Goal: Information Seeking & Learning: Stay updated

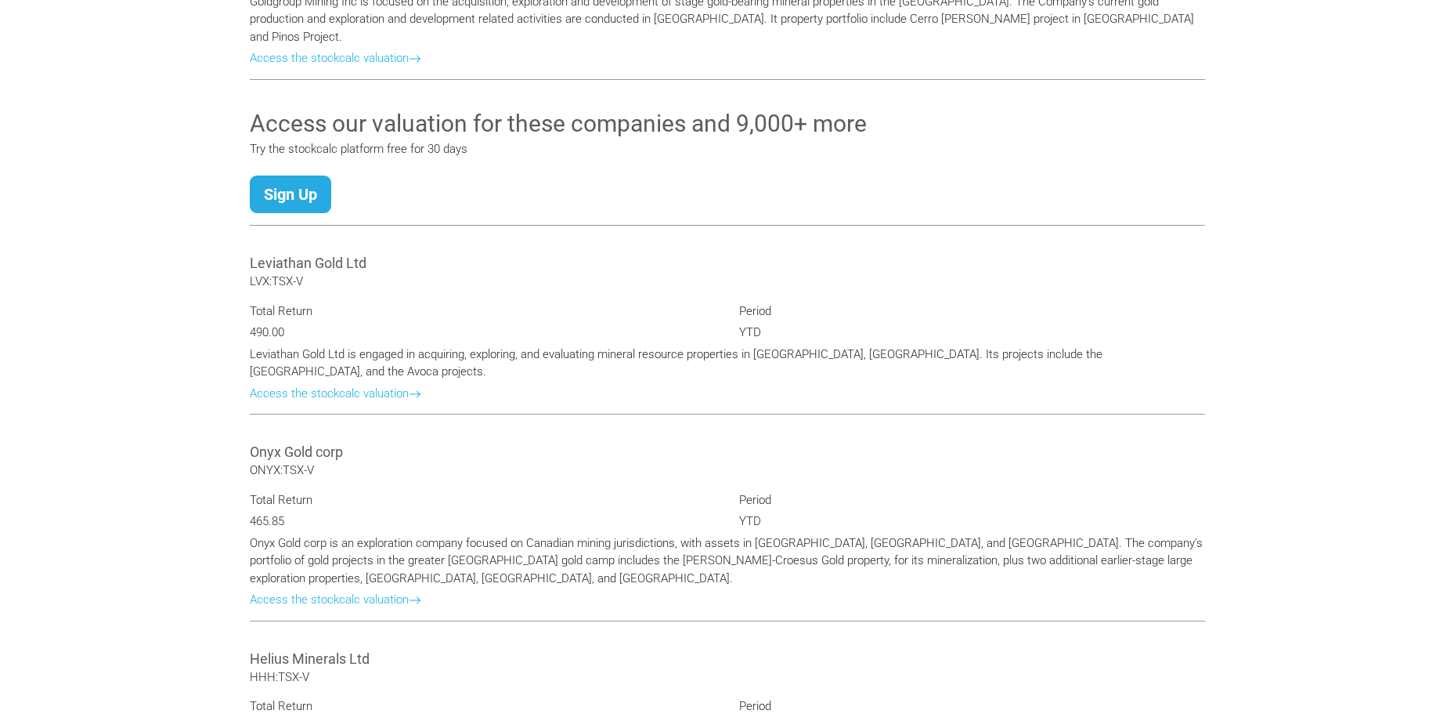
scroll to position [1650, 0]
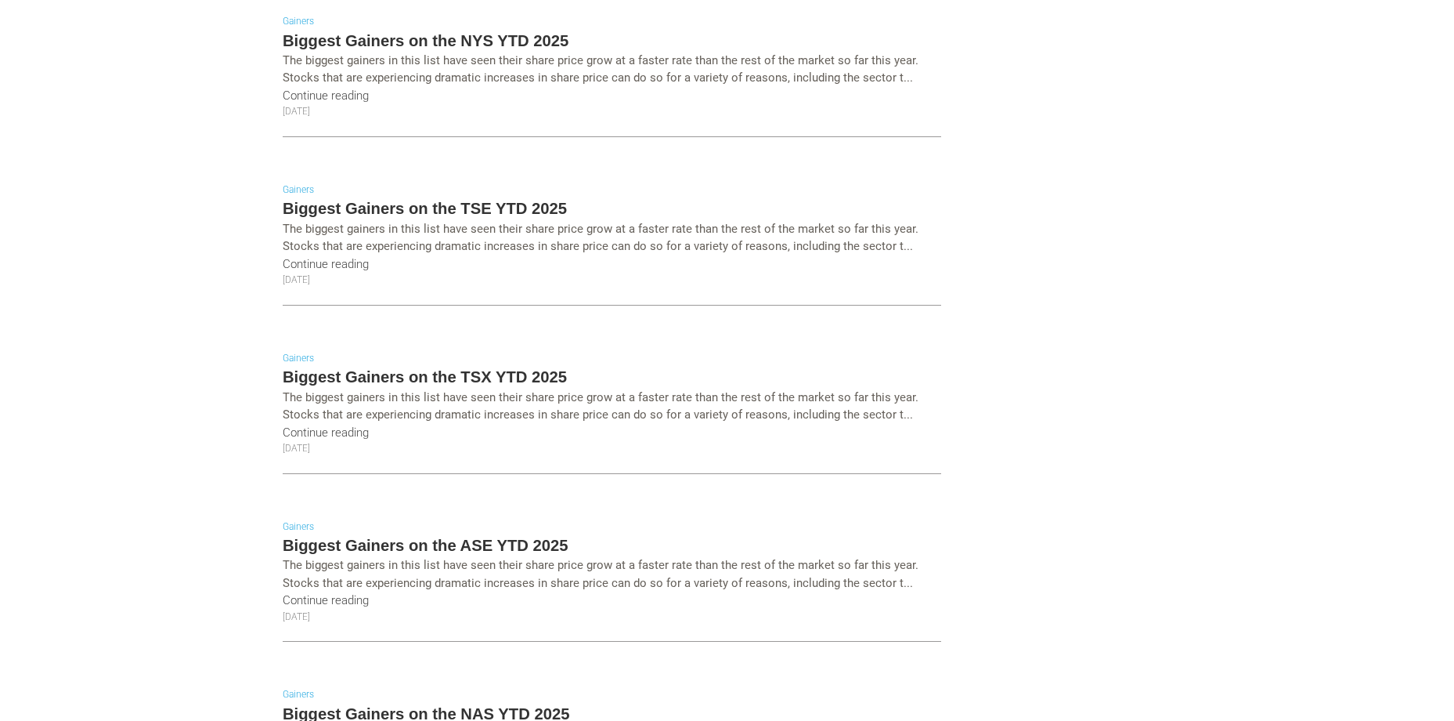
scroll to position [548, 0]
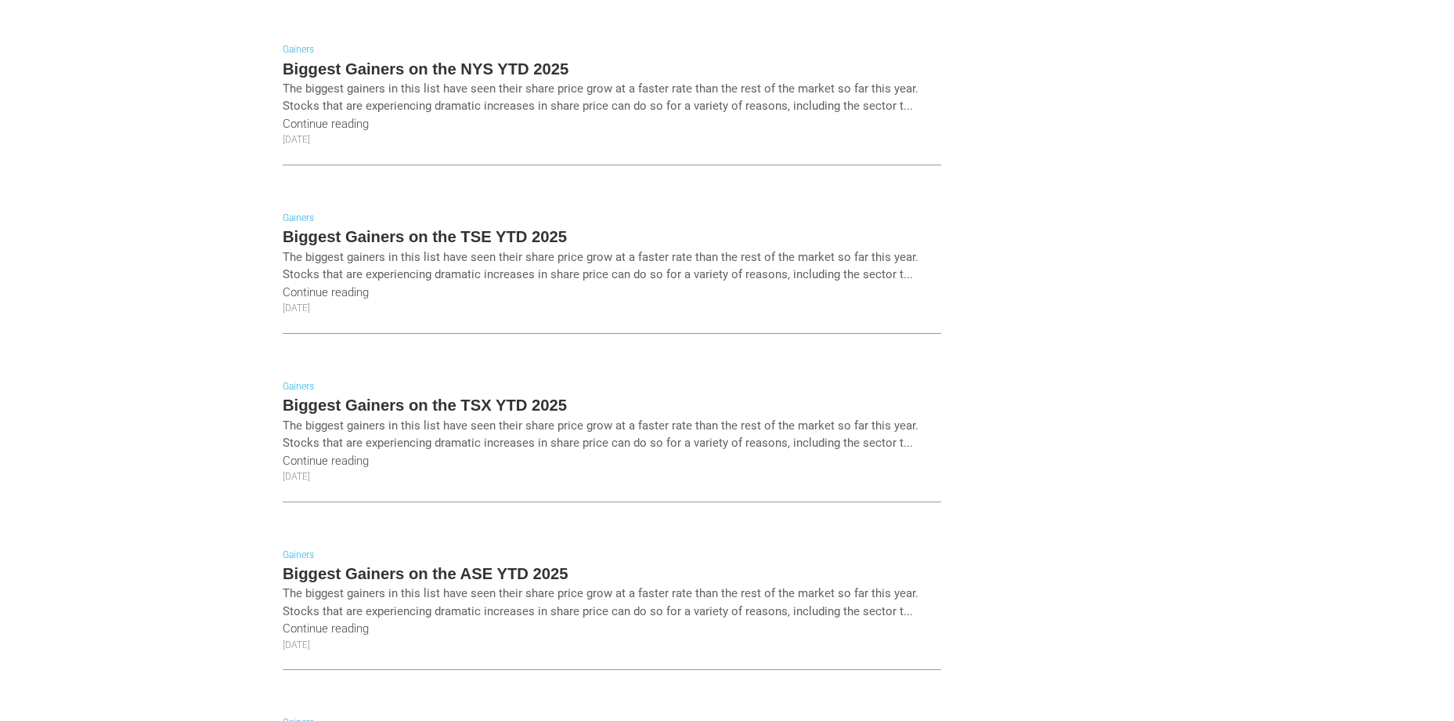
click at [430, 233] on h5 "Biggest Gainers on the TSE YTD 2025" at bounding box center [612, 237] width 659 height 22
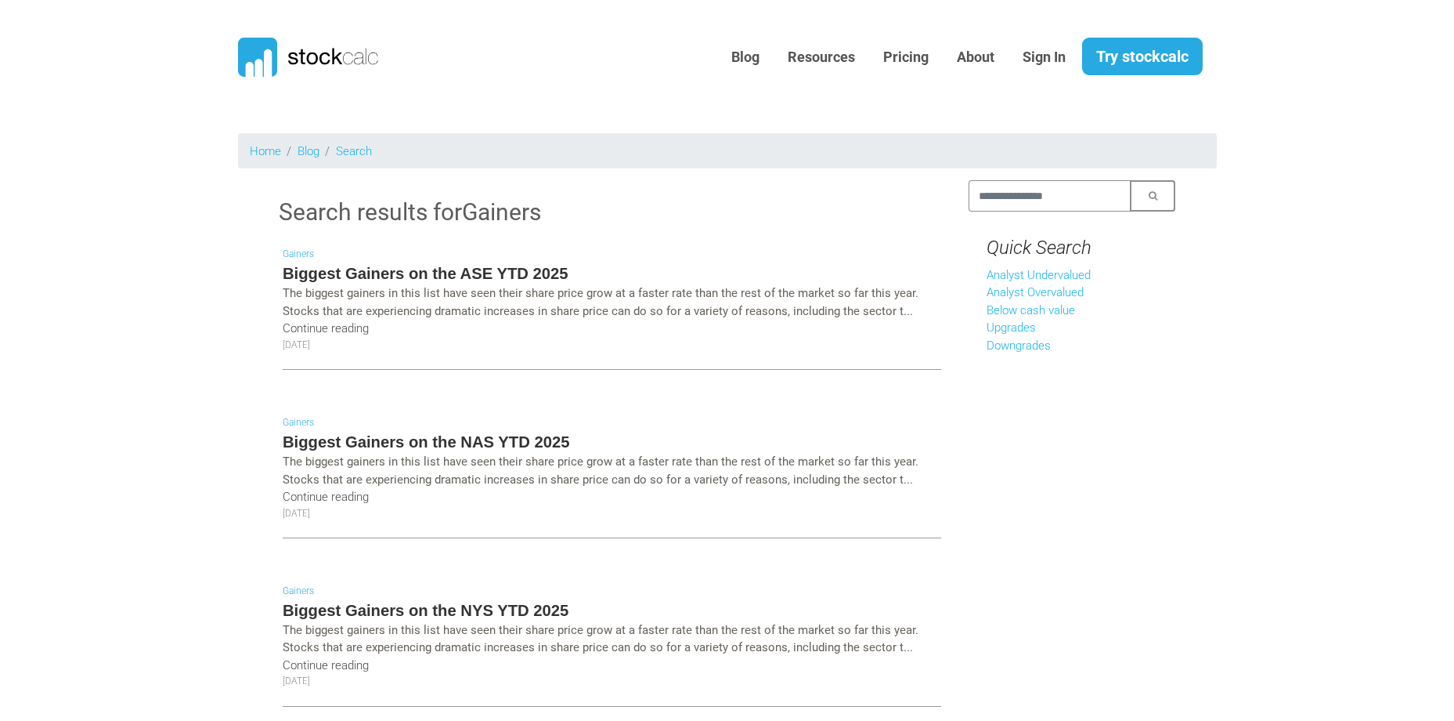
scroll to position [0, 0]
